Goal: Information Seeking & Learning: Learn about a topic

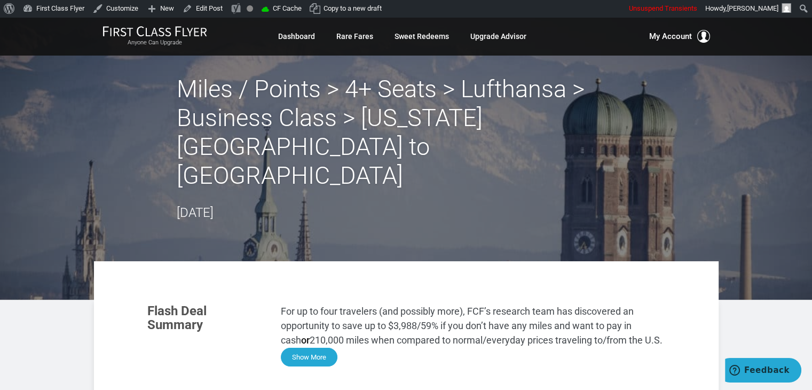
click at [305, 348] on button "Show More" at bounding box center [309, 357] width 57 height 19
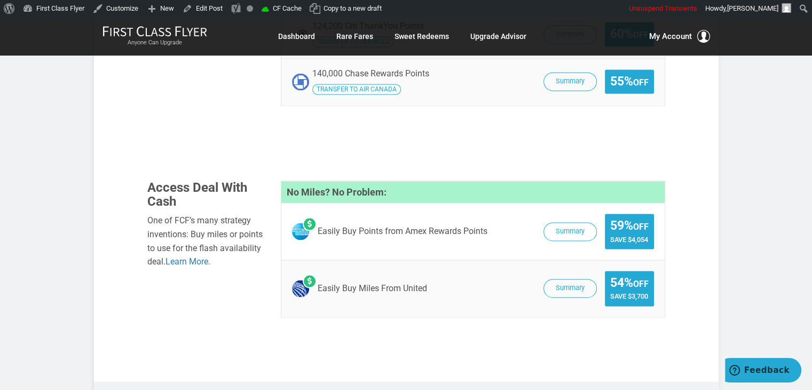
scroll to position [1650, 0]
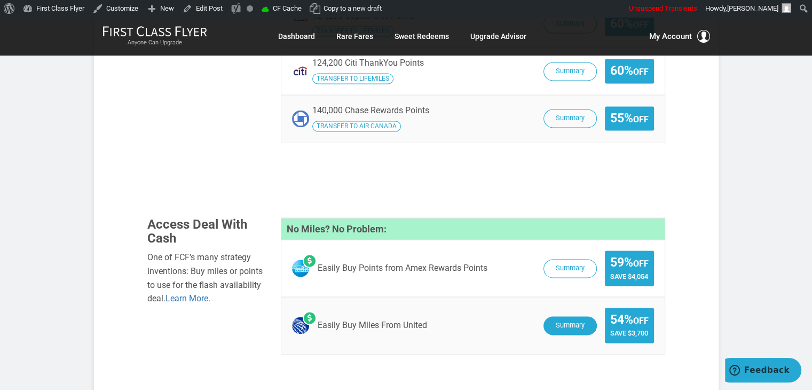
click at [550, 316] on button "Summary" at bounding box center [570, 325] width 53 height 19
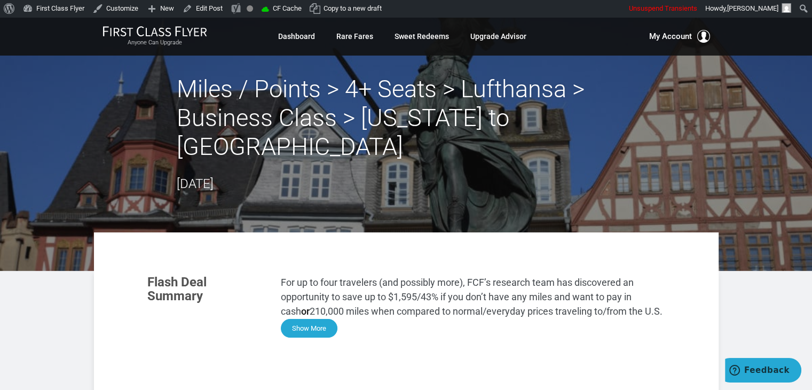
click at [304, 319] on button "Show More" at bounding box center [309, 328] width 57 height 19
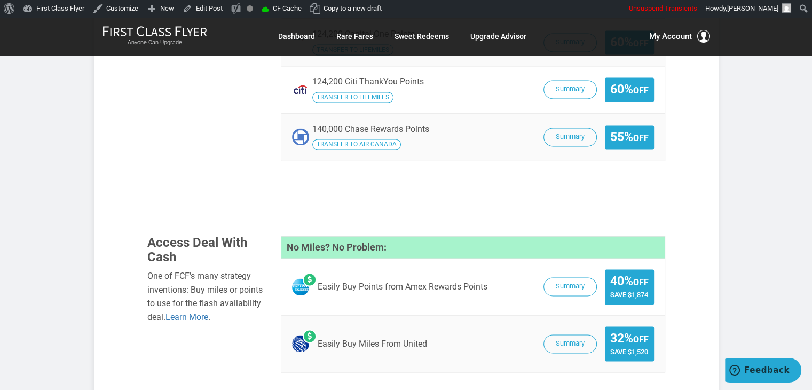
scroll to position [1628, 0]
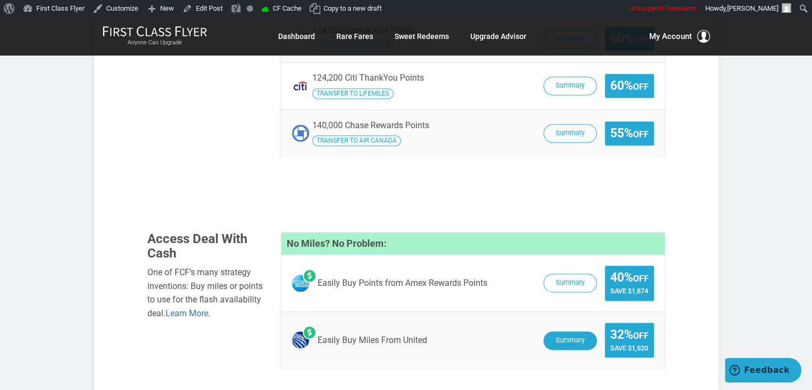
click at [552, 331] on button "Summary" at bounding box center [570, 340] width 53 height 19
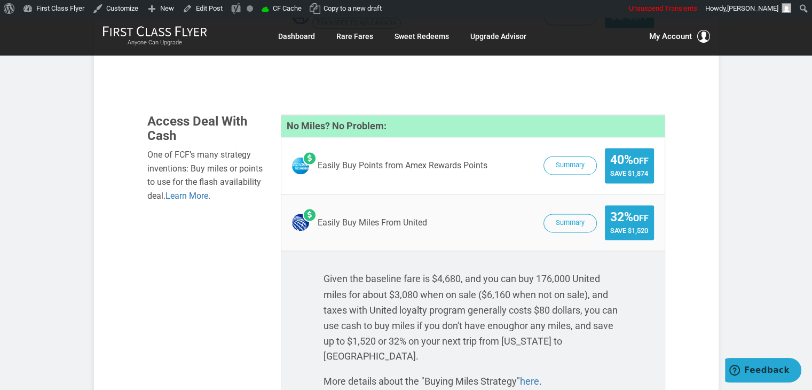
scroll to position [1734, 0]
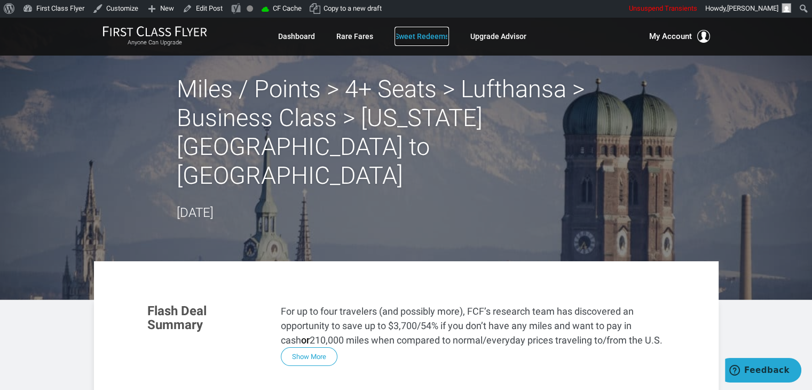
click at [429, 37] on link "Sweet Redeems" at bounding box center [422, 36] width 54 height 19
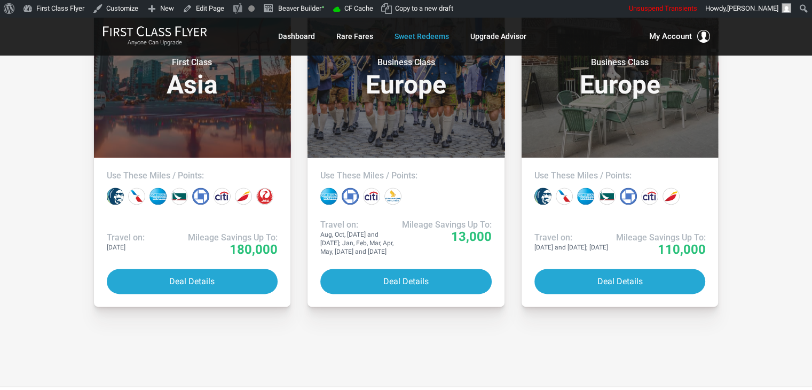
scroll to position [1351, 0]
